Goal: Navigation & Orientation: Find specific page/section

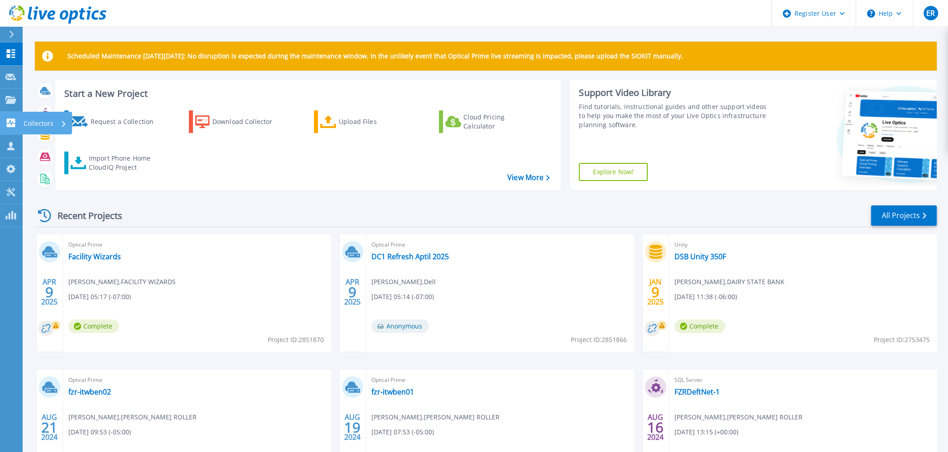
click at [64, 121] on icon at bounding box center [64, 124] width 4 height 6
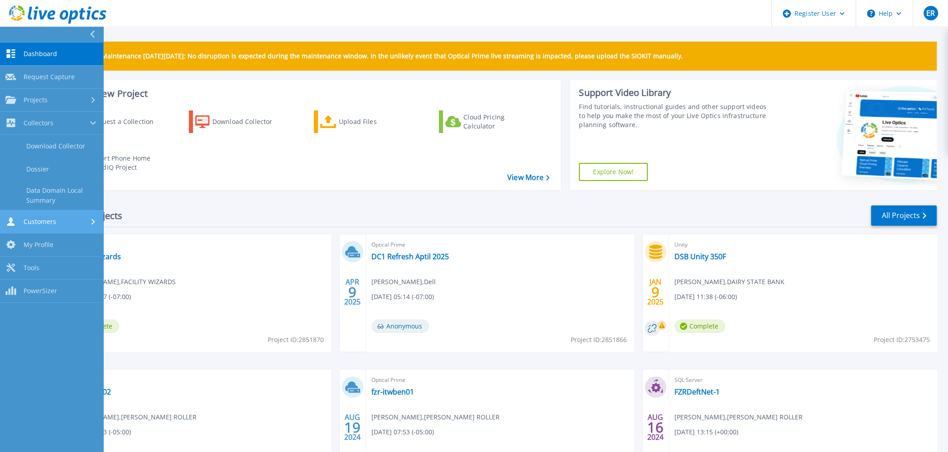
click at [90, 220] on div at bounding box center [94, 221] width 8 height 7
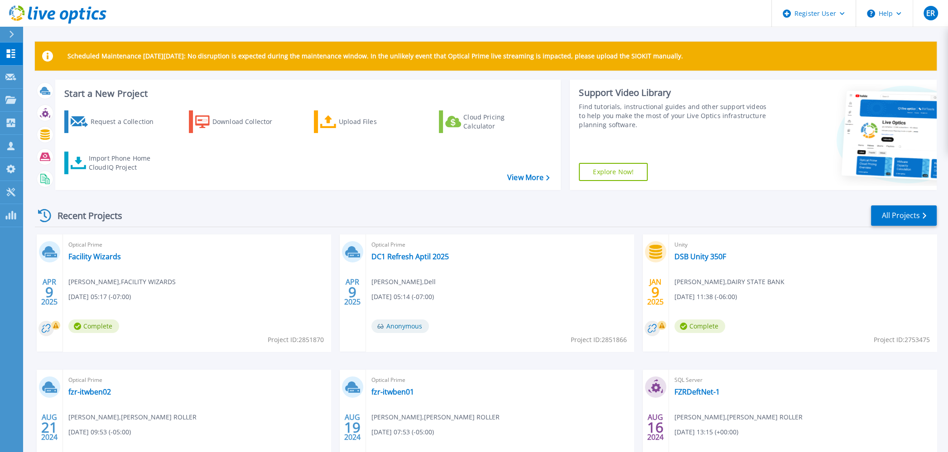
click at [463, 17] on header "Register User Help ER Dell User [PERSON_NAME] [PERSON_NAME][DOMAIN_NAME][EMAIL_…" at bounding box center [474, 13] width 948 height 27
click at [61, 120] on div "Collectors" at bounding box center [45, 124] width 43 height 24
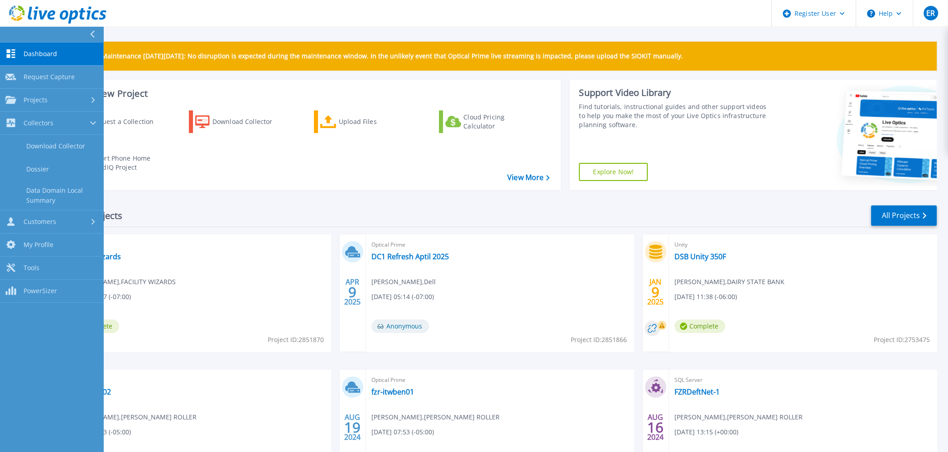
scroll to position [87, 0]
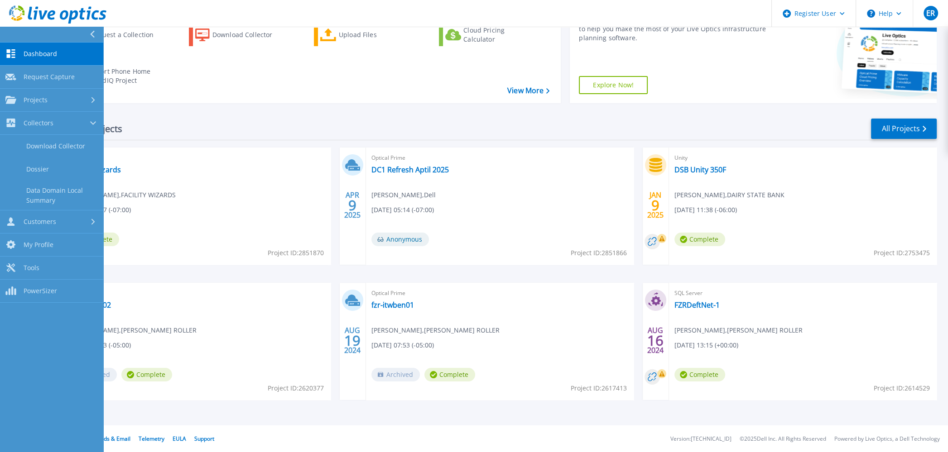
click at [188, 83] on div "Request a Collection Download Collector Upload Files Cloud Pricing Calculator I…" at bounding box center [306, 57] width 499 height 82
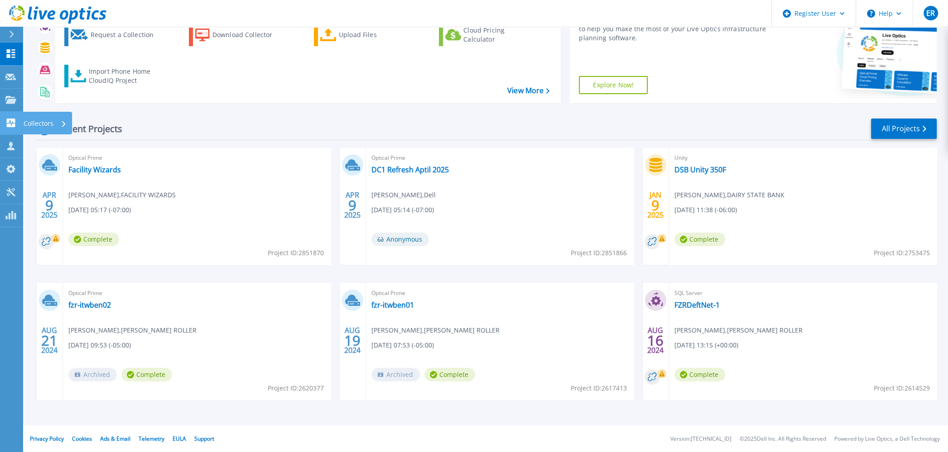
click at [62, 122] on icon at bounding box center [64, 124] width 4 height 6
click at [257, 124] on div "Recent Projects All Projects" at bounding box center [485, 129] width 901 height 23
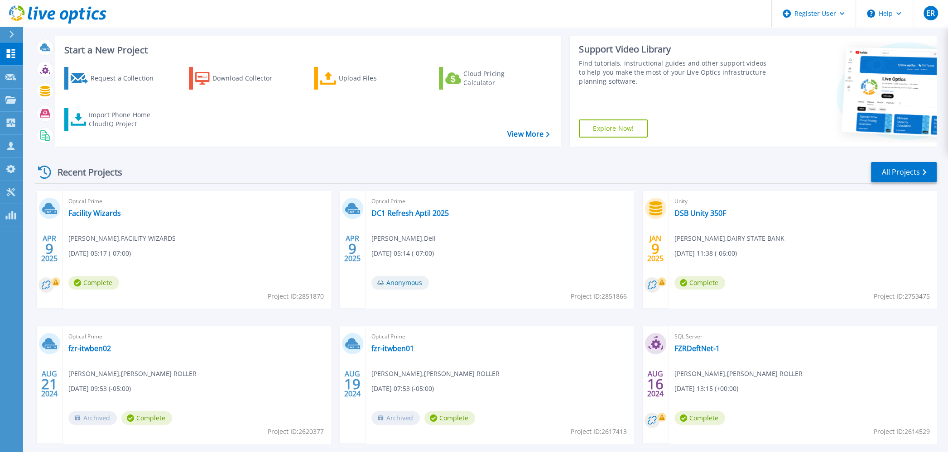
scroll to position [0, 0]
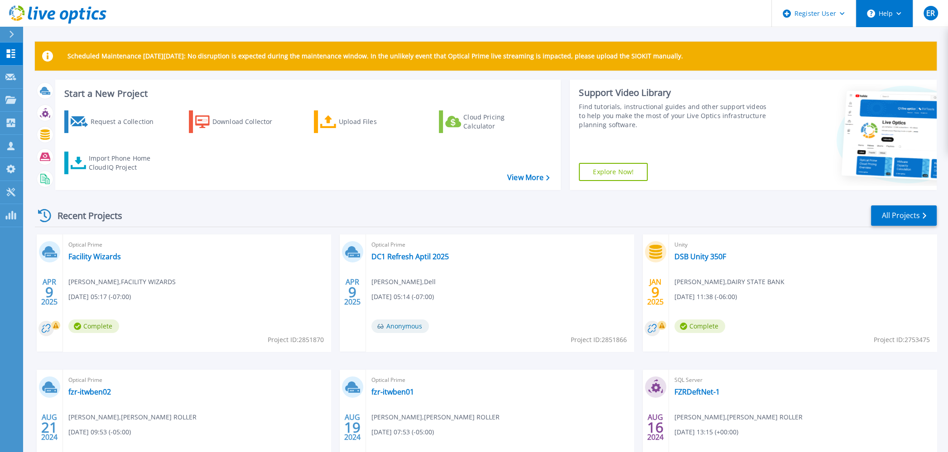
click at [897, 12] on icon at bounding box center [898, 13] width 5 height 3
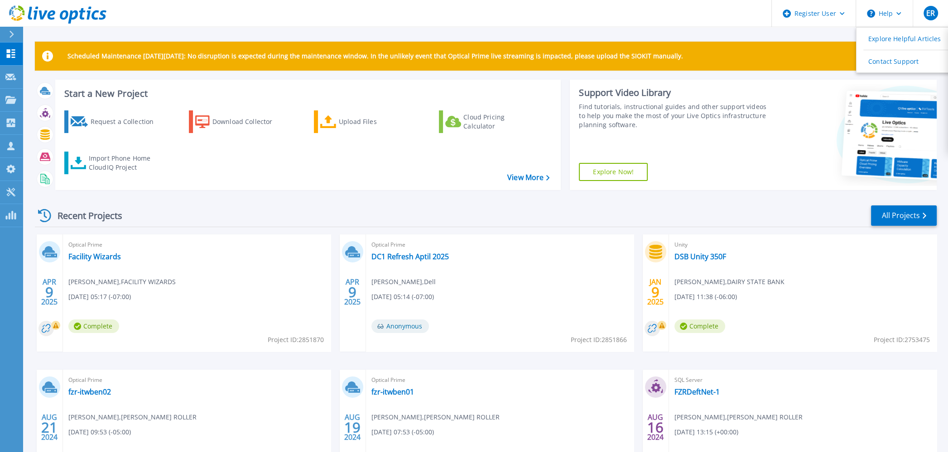
click at [423, 10] on header "Register User Help Explore Helpful Articles Contact Support ER Dell User [PERSO…" at bounding box center [474, 13] width 948 height 27
click at [590, 201] on div "Recent Projects All Projects [DATE] Optical Prime Facility Wizards [PERSON_NAME…" at bounding box center [485, 354] width 901 height 315
